Goal: Task Accomplishment & Management: Use online tool/utility

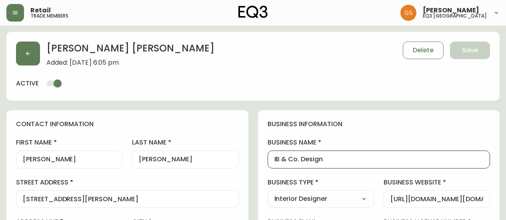
select select "ON"
select select "CA"
select select "CA_EN"
select select "Outreach from a Trade Rep"
select select "Interior Designer"
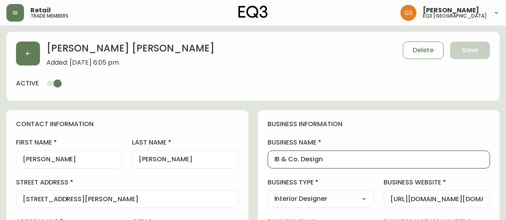
select select "cjw10z96q005b6gs00r6w7pwt"
select select "false"
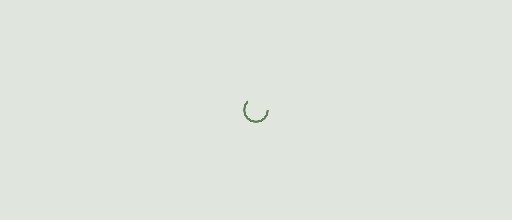
select select "ON"
select select "CA"
select select "CA_EN"
select select "Outreach from a Trade Rep"
select select "Interior Designer"
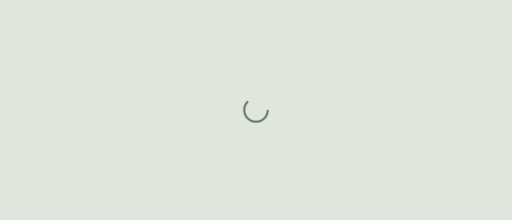
select select "false"
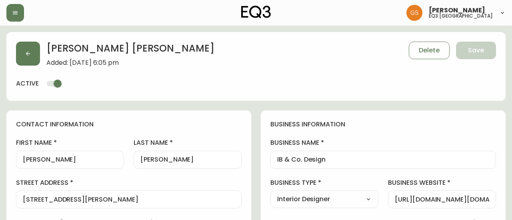
type input "EQ3 Burlington"
select select "cjw10z96q005b6gs00r6w7pwt"
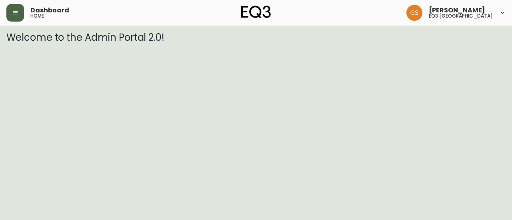
click at [20, 15] on button "button" at bounding box center [15, 13] width 18 height 18
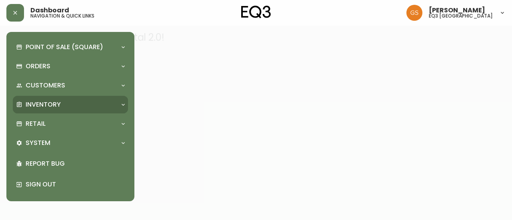
click at [92, 100] on div "Inventory" at bounding box center [66, 104] width 101 height 9
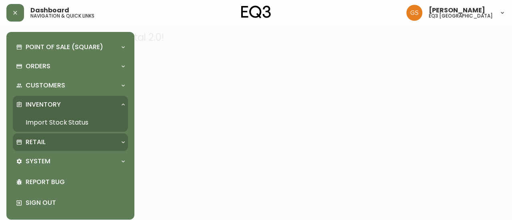
click at [58, 136] on div "Retail" at bounding box center [70, 143] width 115 height 18
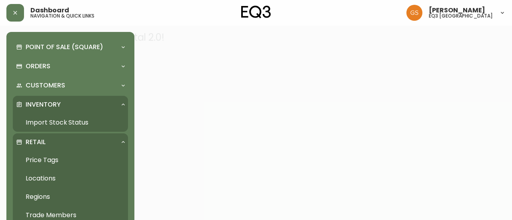
click at [64, 124] on link "Import Stock Status" at bounding box center [70, 123] width 115 height 18
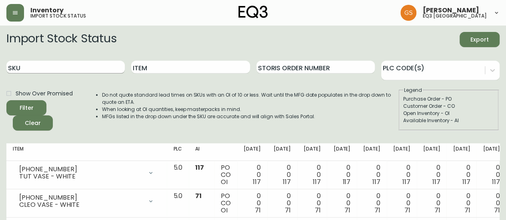
click at [62, 68] on input "SKU" at bounding box center [65, 67] width 118 height 13
paste input "3020-654-16-A"
type input "3020-654-16-A"
click at [6, 100] on button "Filter" at bounding box center [26, 107] width 40 height 15
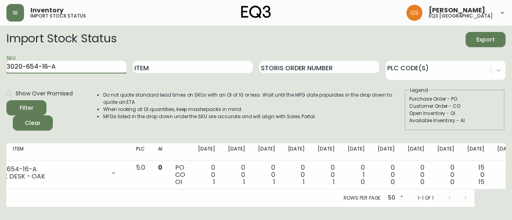
scroll to position [0, 31]
drag, startPoint x: 61, startPoint y: 71, endPoint x: 0, endPoint y: 76, distance: 60.9
click at [0, 76] on main "Import Stock Status Export SKU 3020-654-16-A Item Storis Order Number PLC Code(…" at bounding box center [256, 117] width 512 height 182
paste input "3020-655-16-B"
type input "3020-655-16-B"
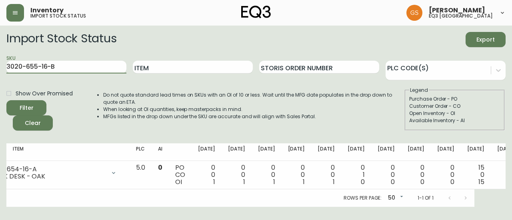
click at [6, 100] on button "Filter" at bounding box center [26, 107] width 40 height 15
